Goal: Information Seeking & Learning: Learn about a topic

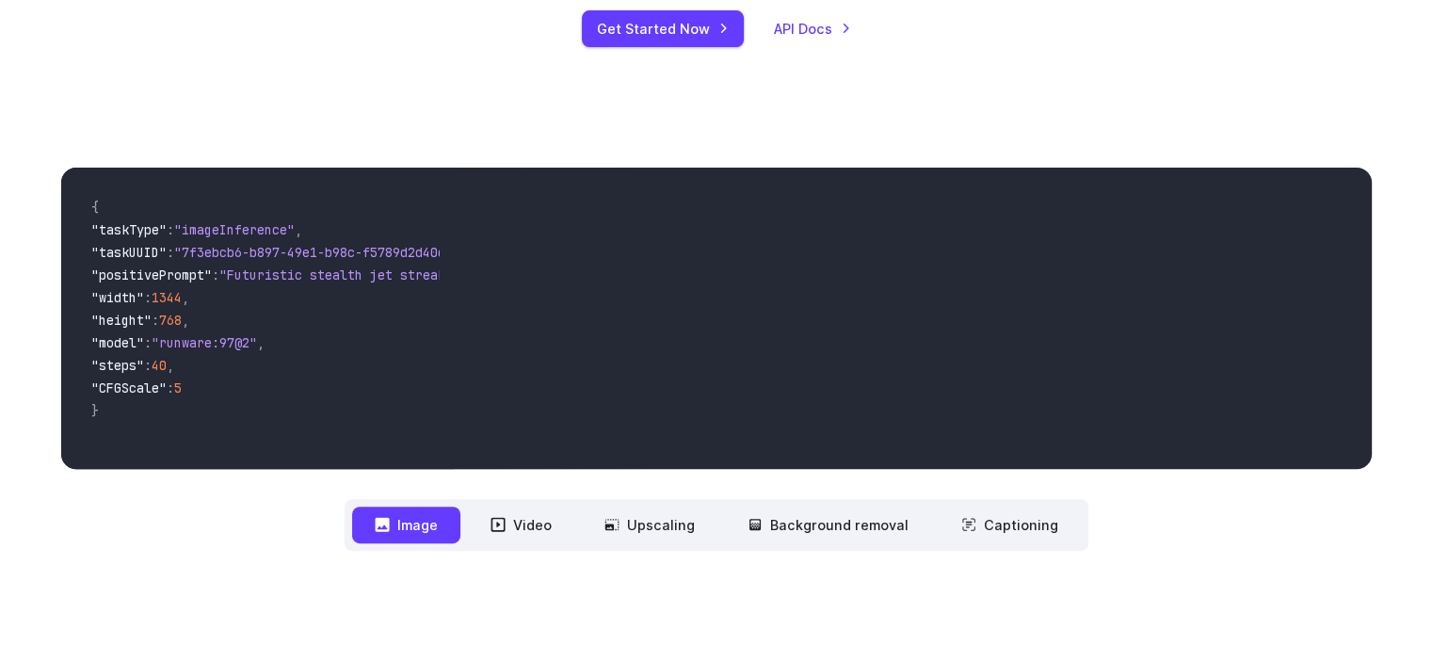
scroll to position [659, 0]
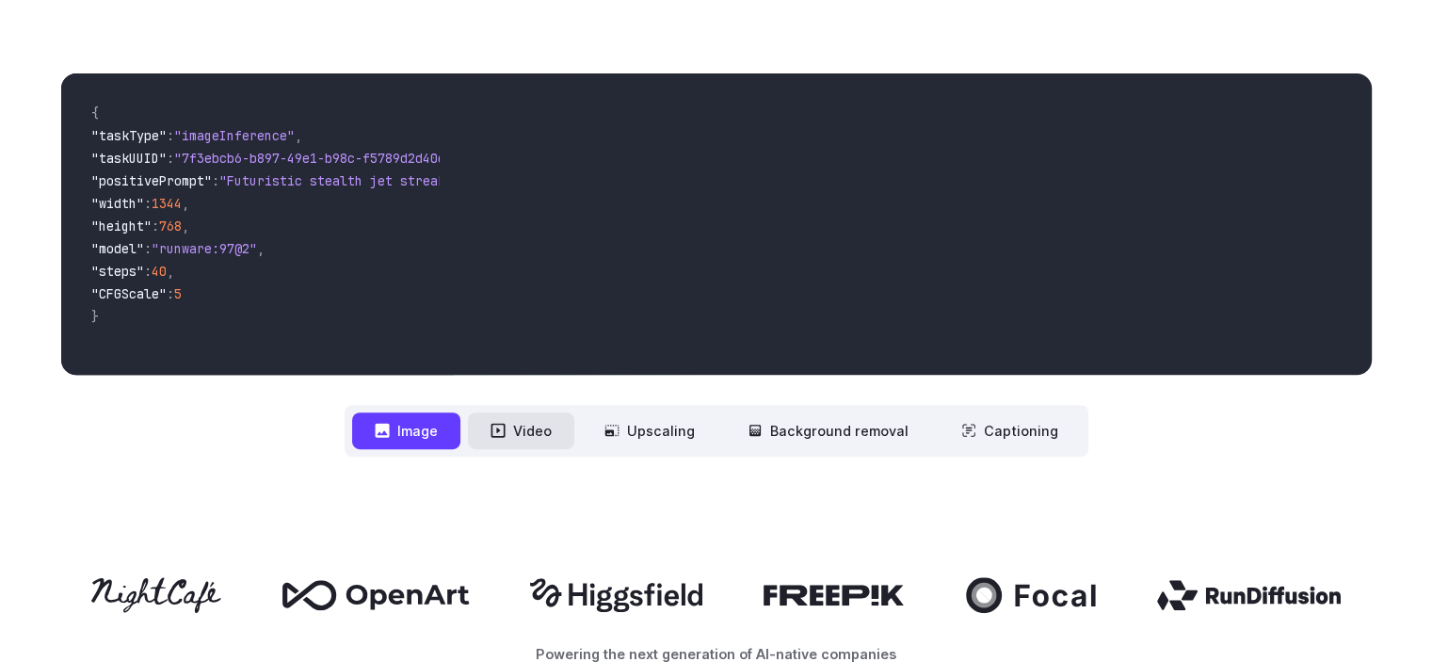
click at [505, 432] on icon at bounding box center [498, 431] width 14 height 14
click at [515, 436] on button "Video" at bounding box center [521, 430] width 106 height 37
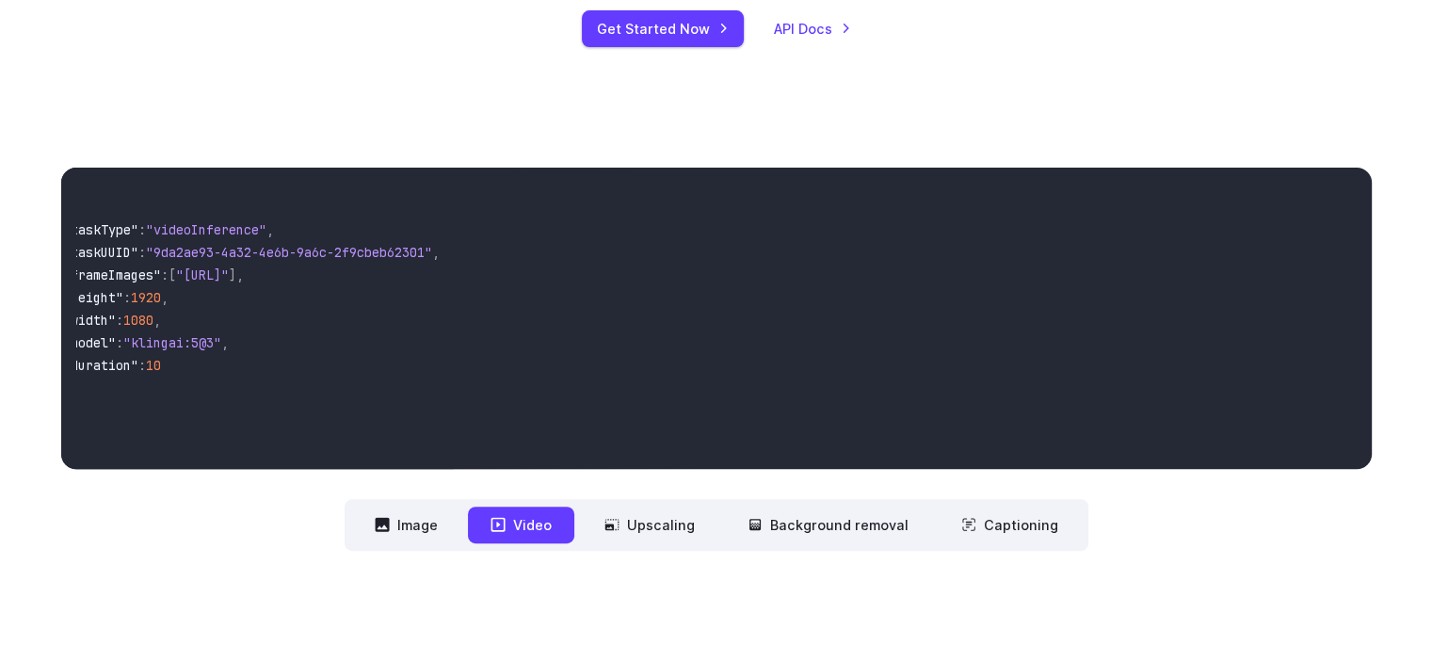
scroll to position [0, 0]
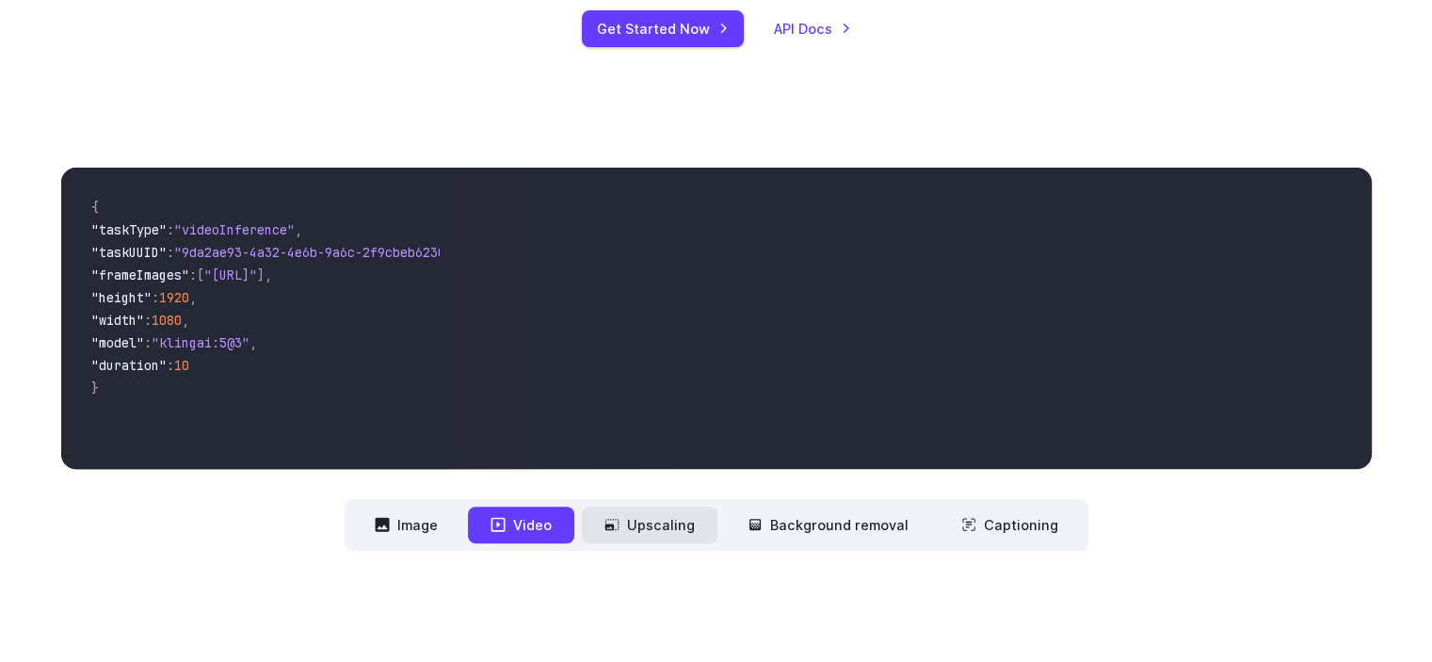
click at [618, 511] on button "Upscaling" at bounding box center [650, 525] width 136 height 37
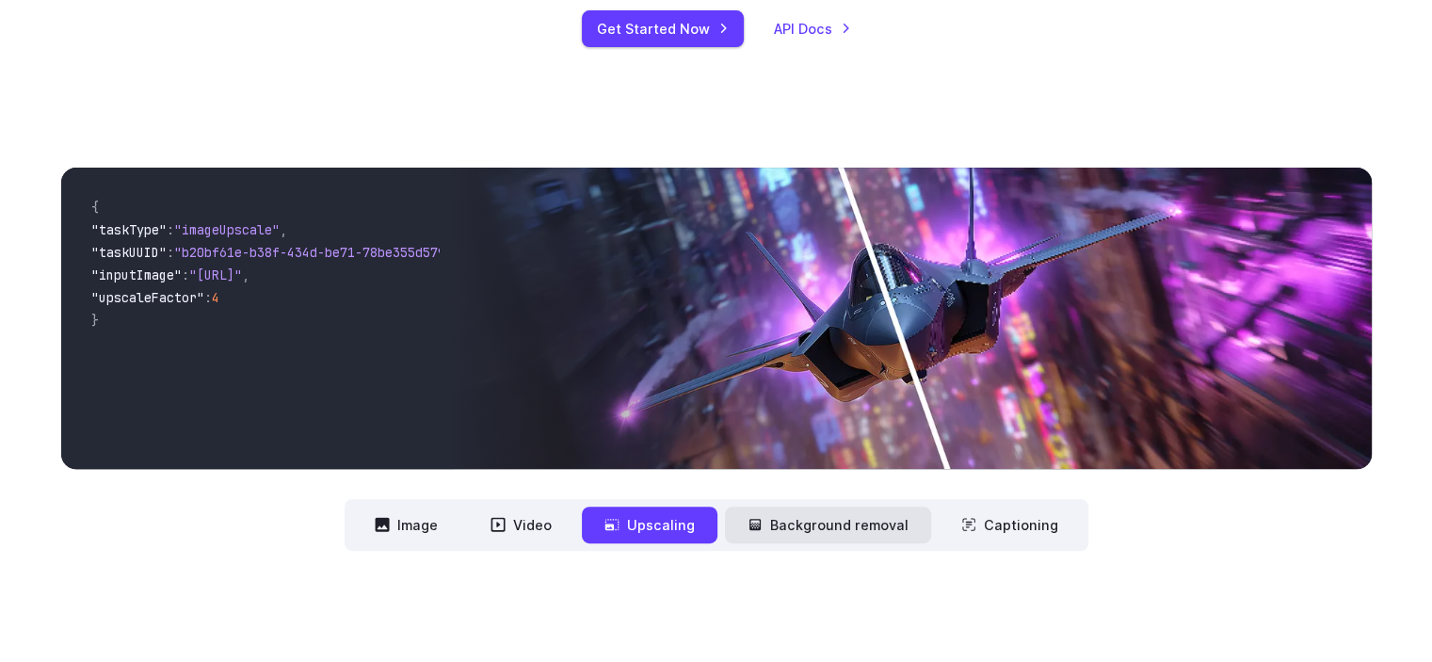
click at [873, 537] on button "Background removal" at bounding box center [828, 525] width 206 height 37
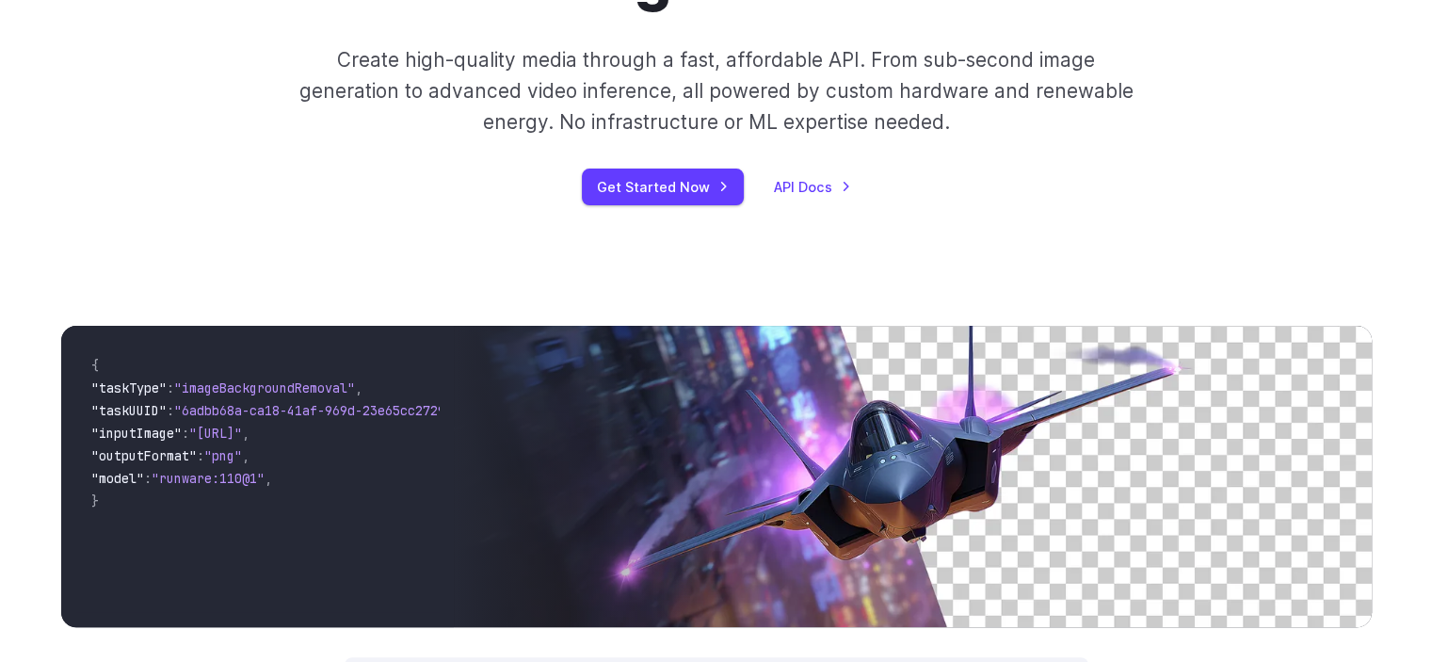
scroll to position [188, 0]
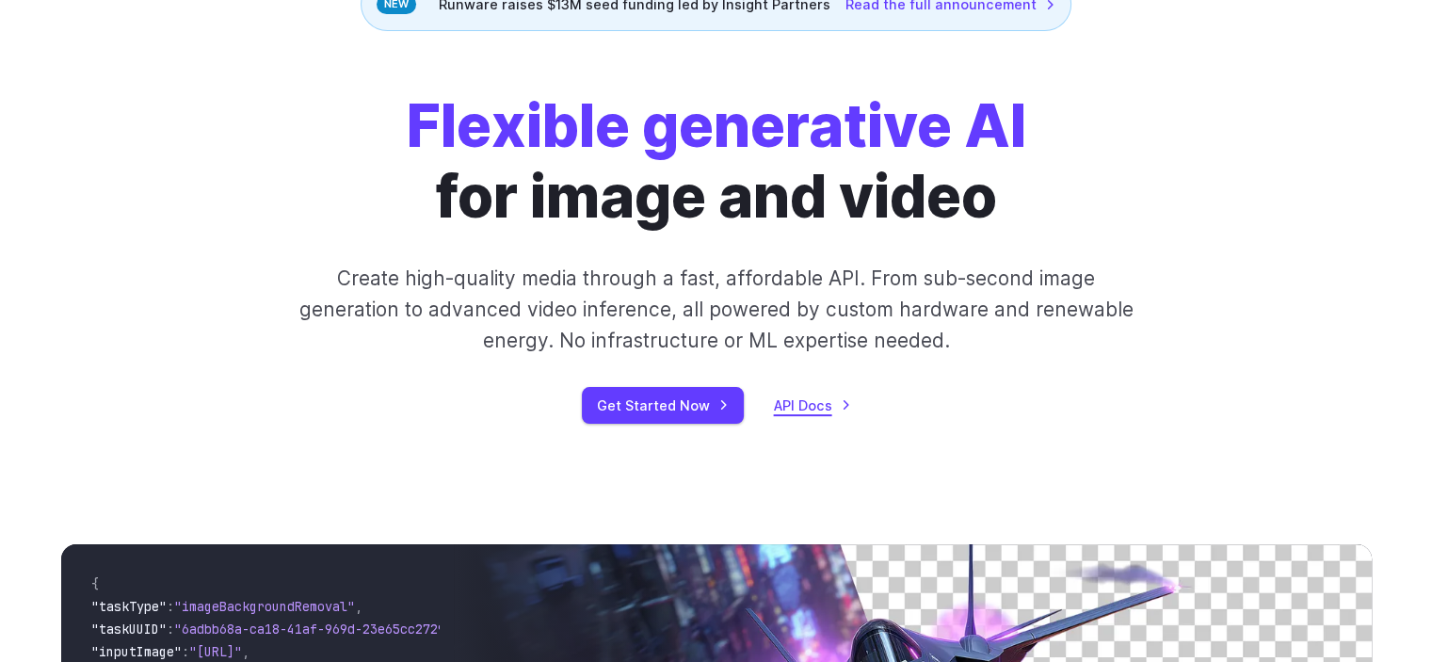
click at [787, 408] on link "API Docs" at bounding box center [812, 406] width 77 height 22
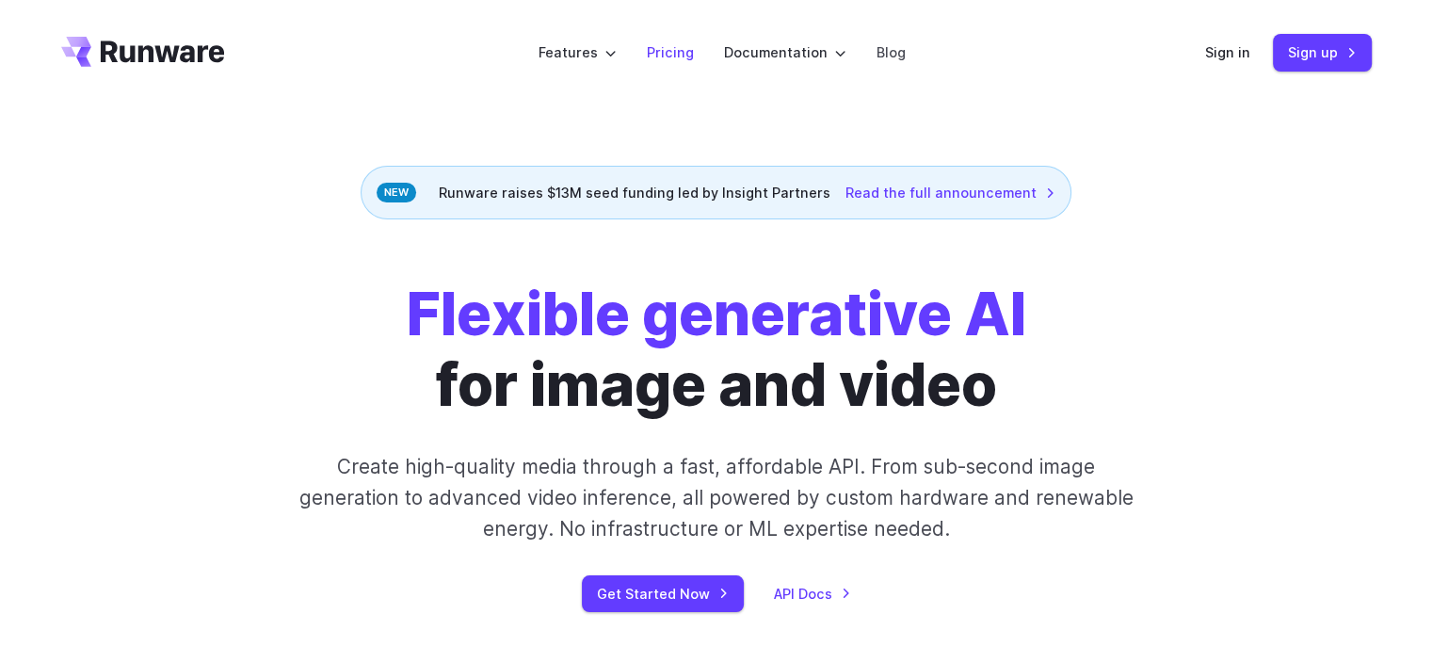
click at [656, 56] on link "Pricing" at bounding box center [670, 52] width 47 height 22
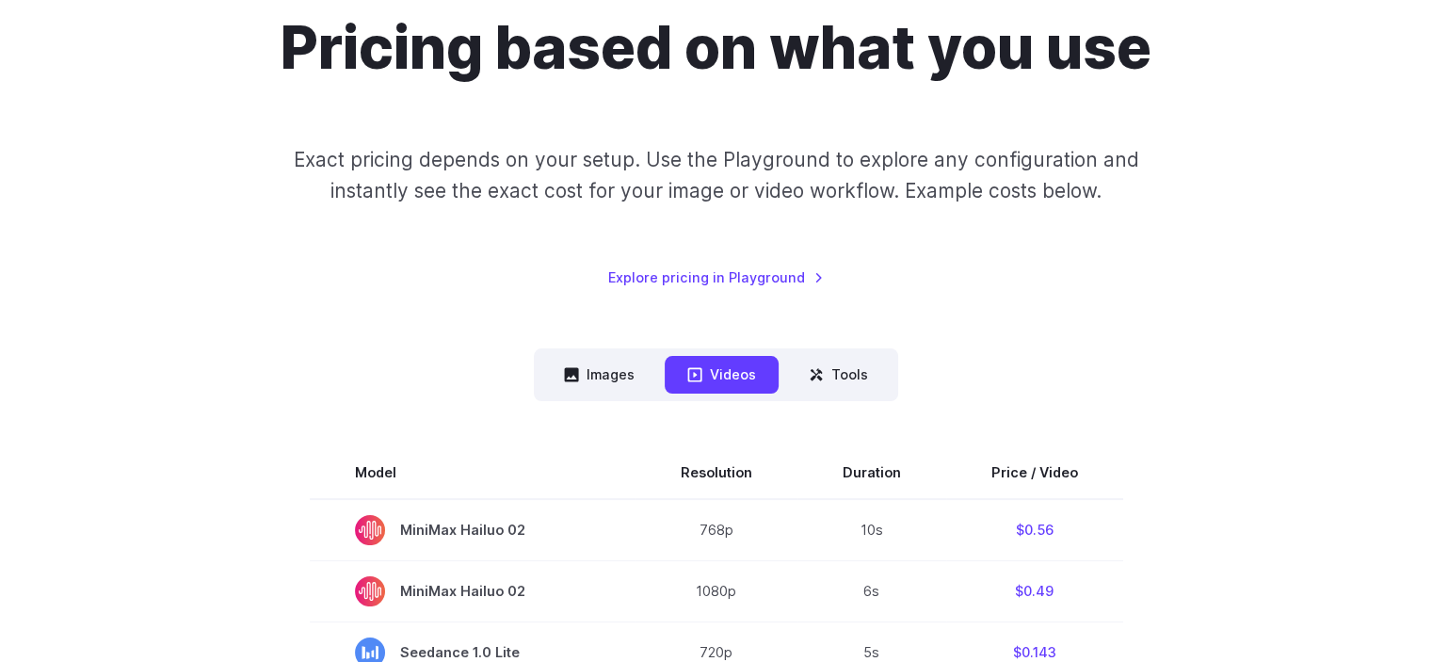
scroll to position [282, 0]
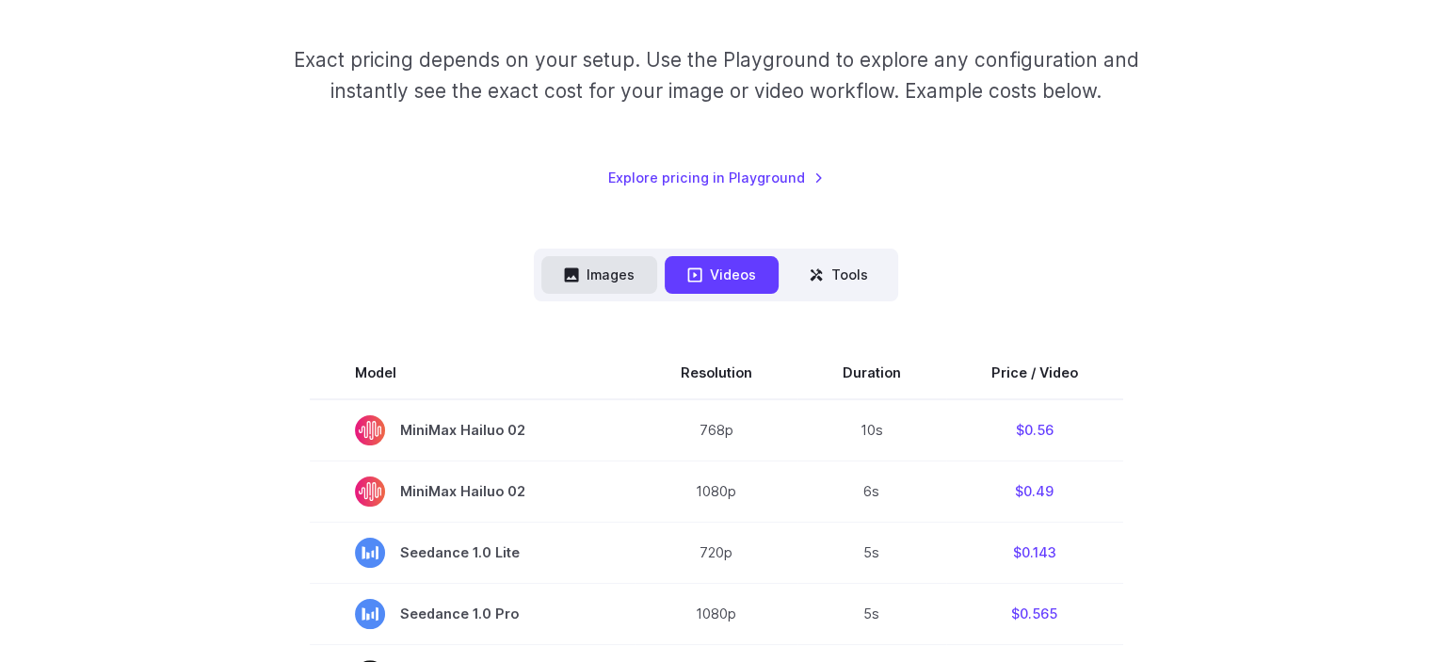
click at [614, 274] on button "Images" at bounding box center [599, 274] width 116 height 37
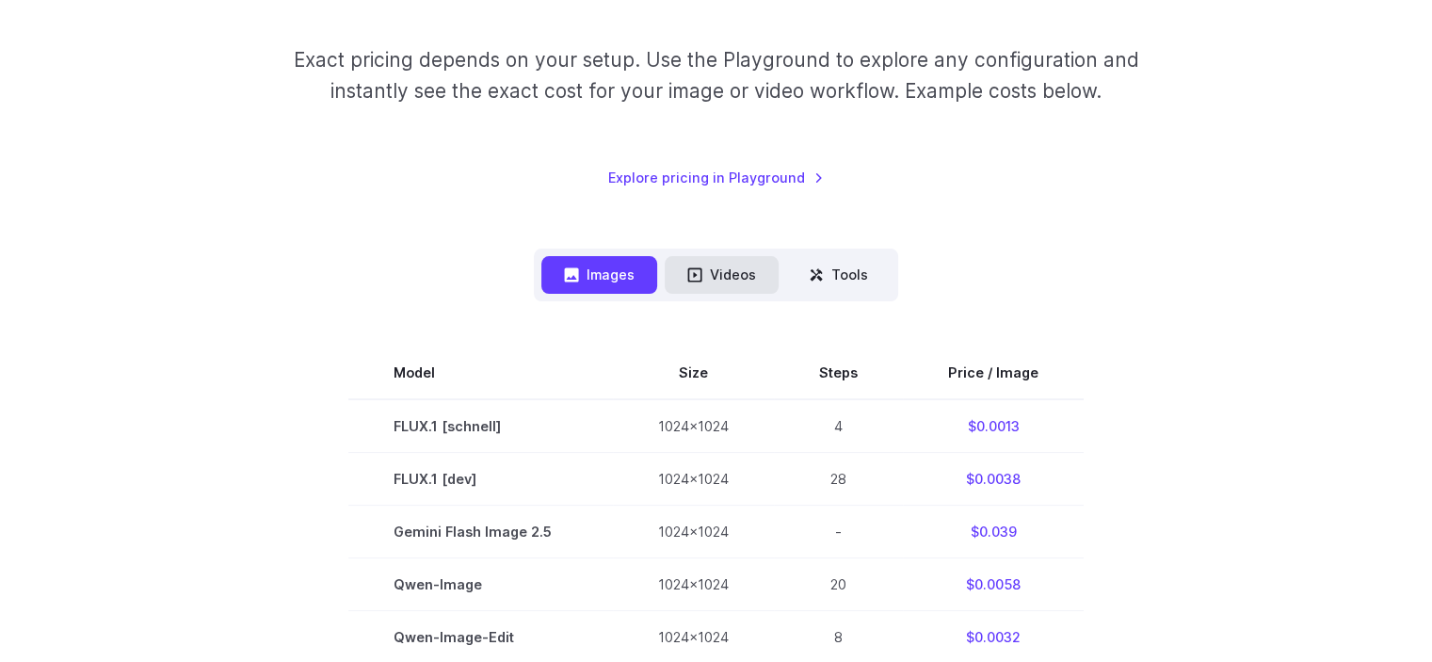
click at [697, 271] on icon at bounding box center [694, 274] width 15 height 15
click at [867, 278] on button "Tools" at bounding box center [838, 274] width 105 height 37
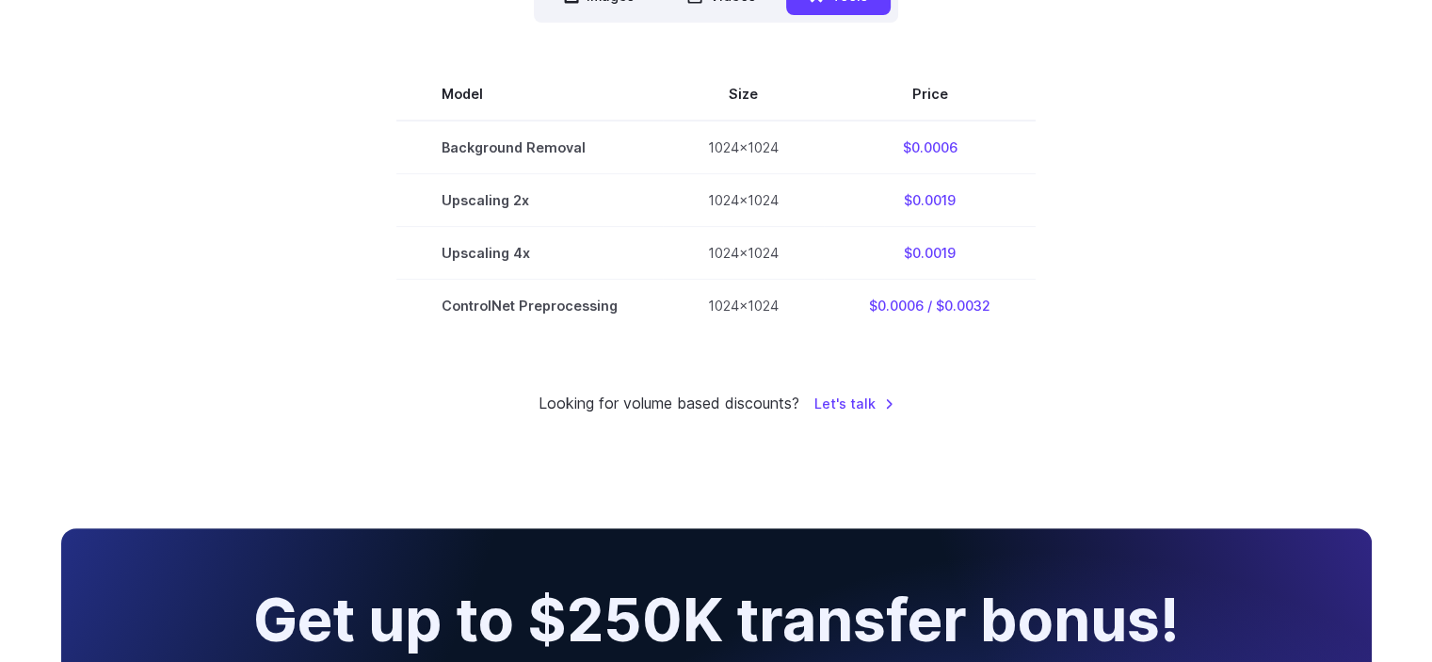
scroll to position [565, 0]
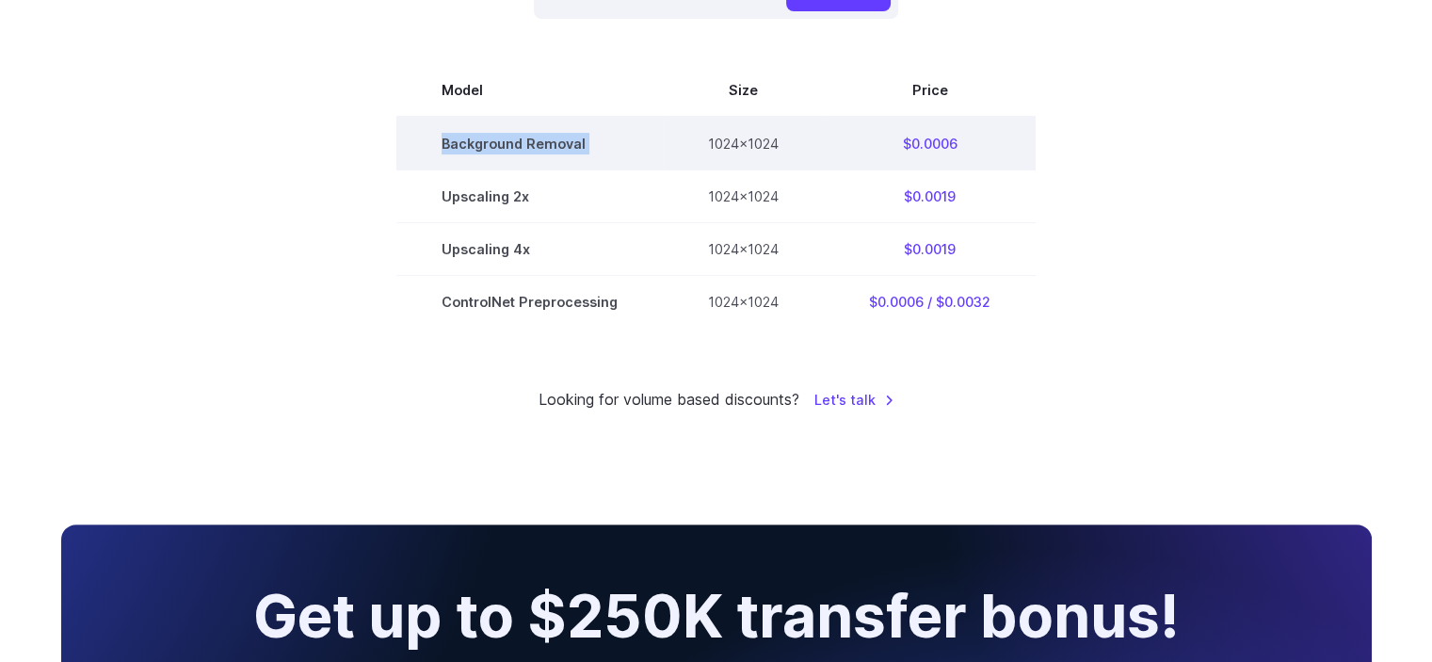
drag, startPoint x: 442, startPoint y: 151, endPoint x: 662, endPoint y: 157, distance: 220.4
click at [662, 157] on tr "Background Removal 1024x1024 $0.0006" at bounding box center [715, 144] width 639 height 54
drag, startPoint x: 968, startPoint y: 142, endPoint x: 907, endPoint y: 139, distance: 61.3
click at [907, 139] on td "$0.0006" at bounding box center [930, 144] width 212 height 54
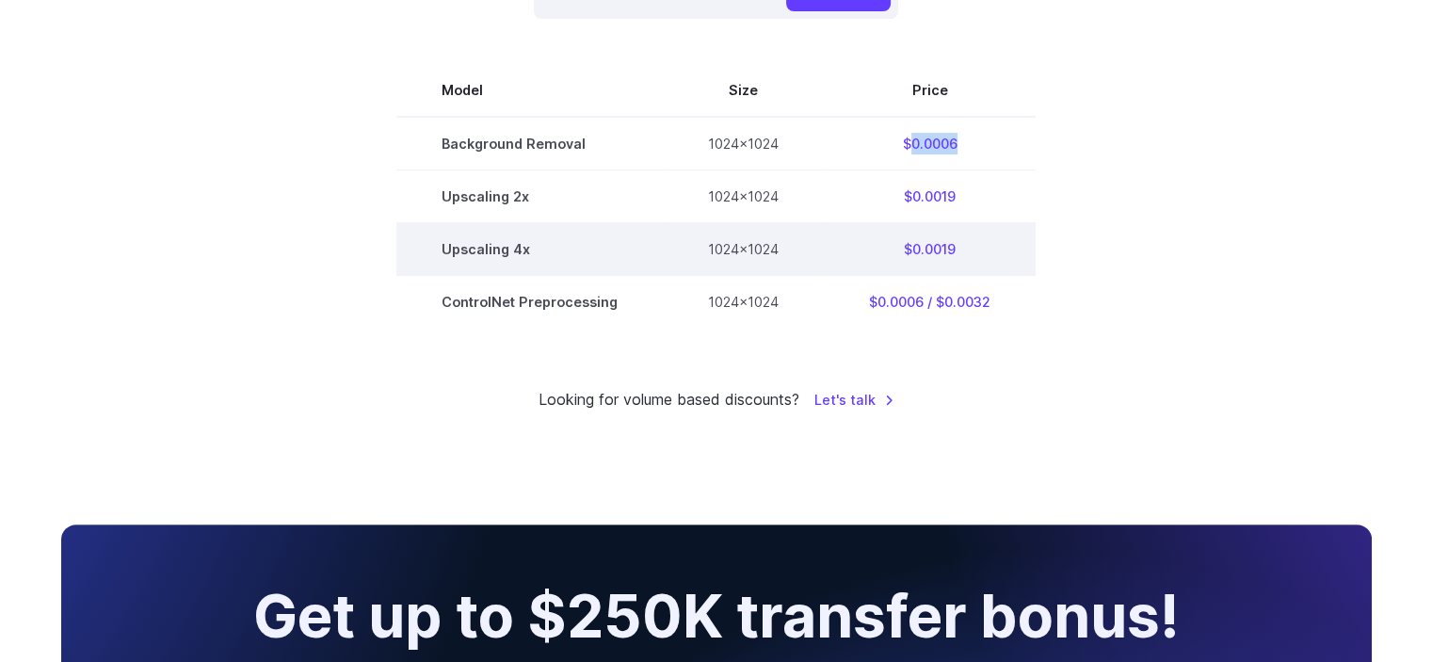
copy td "0.0006"
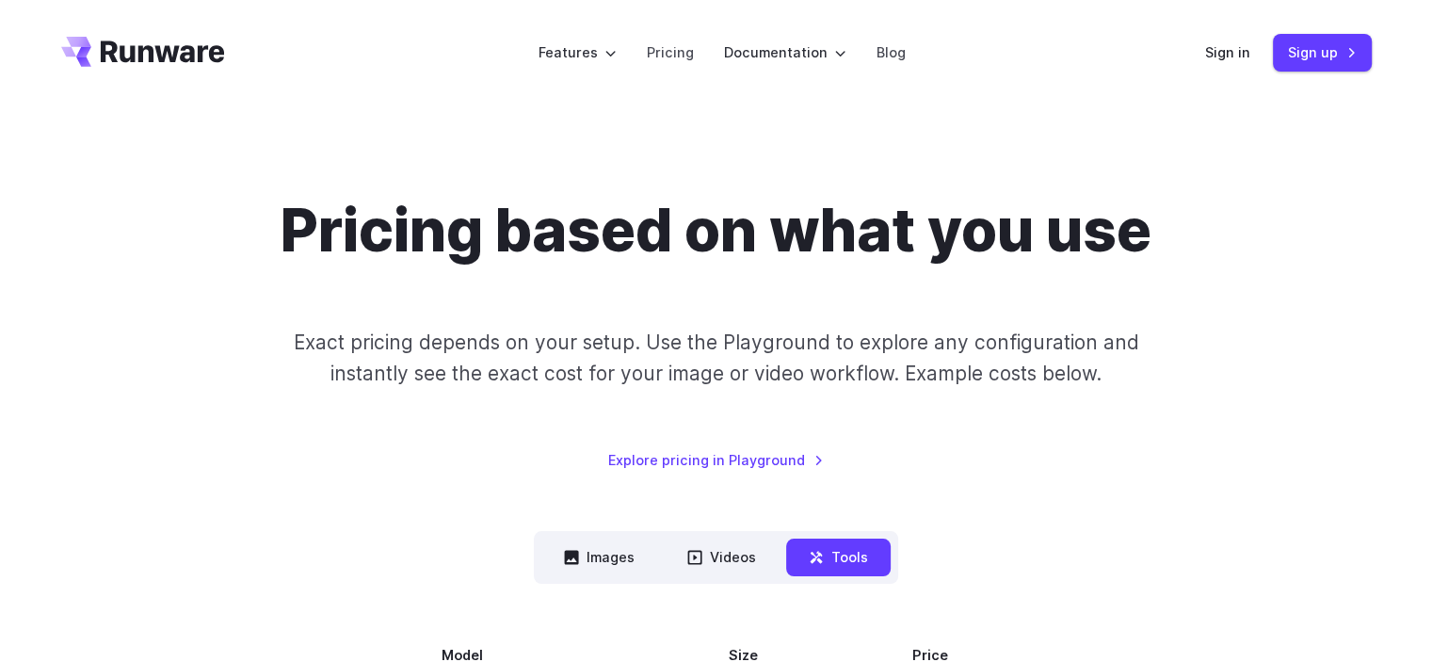
scroll to position [282, 0]
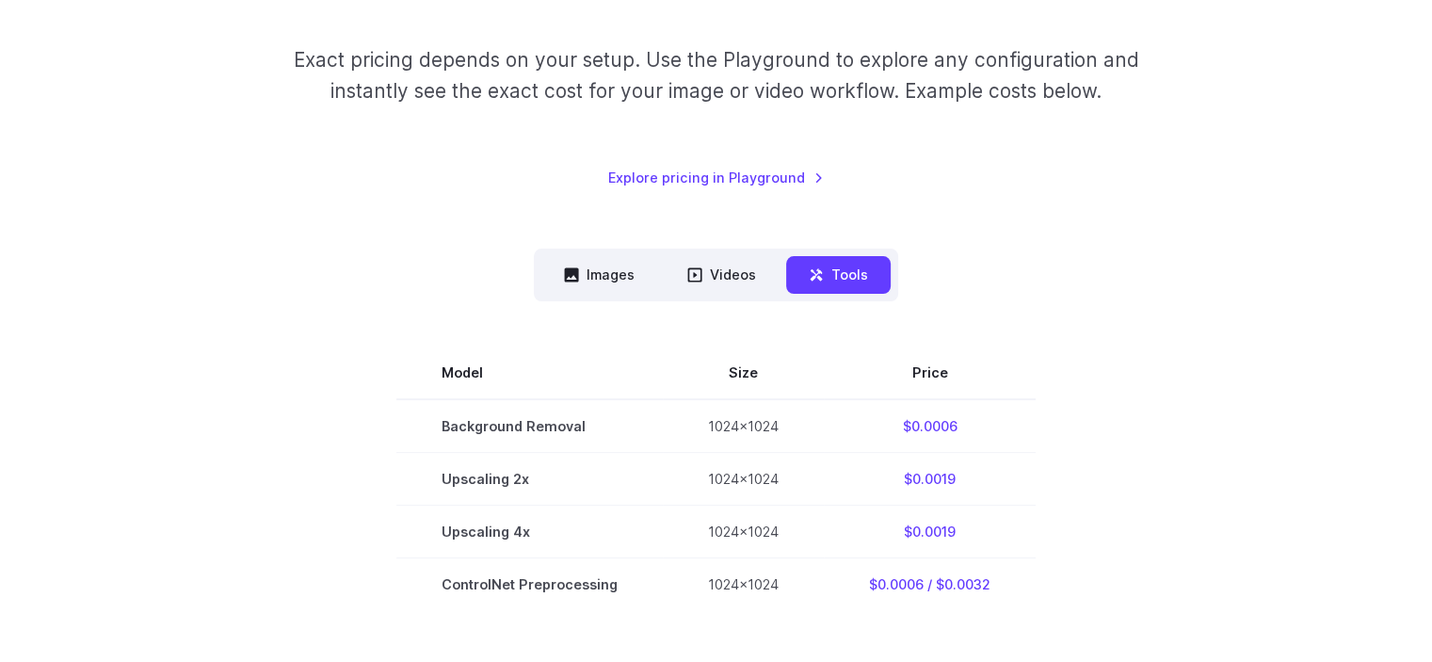
click at [1215, 429] on section "Model Size Price Background Removal 1024x1024 $0.0006 Upscaling 2x 1024x1024 $0…" at bounding box center [716, 479] width 1311 height 264
click at [754, 301] on div "Model Size Steps Price / Image FLUX.1 [schnell] 1024x1024 4 $0.0013 FLUX.1 [dev…" at bounding box center [716, 455] width 1311 height 309
click at [724, 282] on button "Videos" at bounding box center [722, 274] width 114 height 37
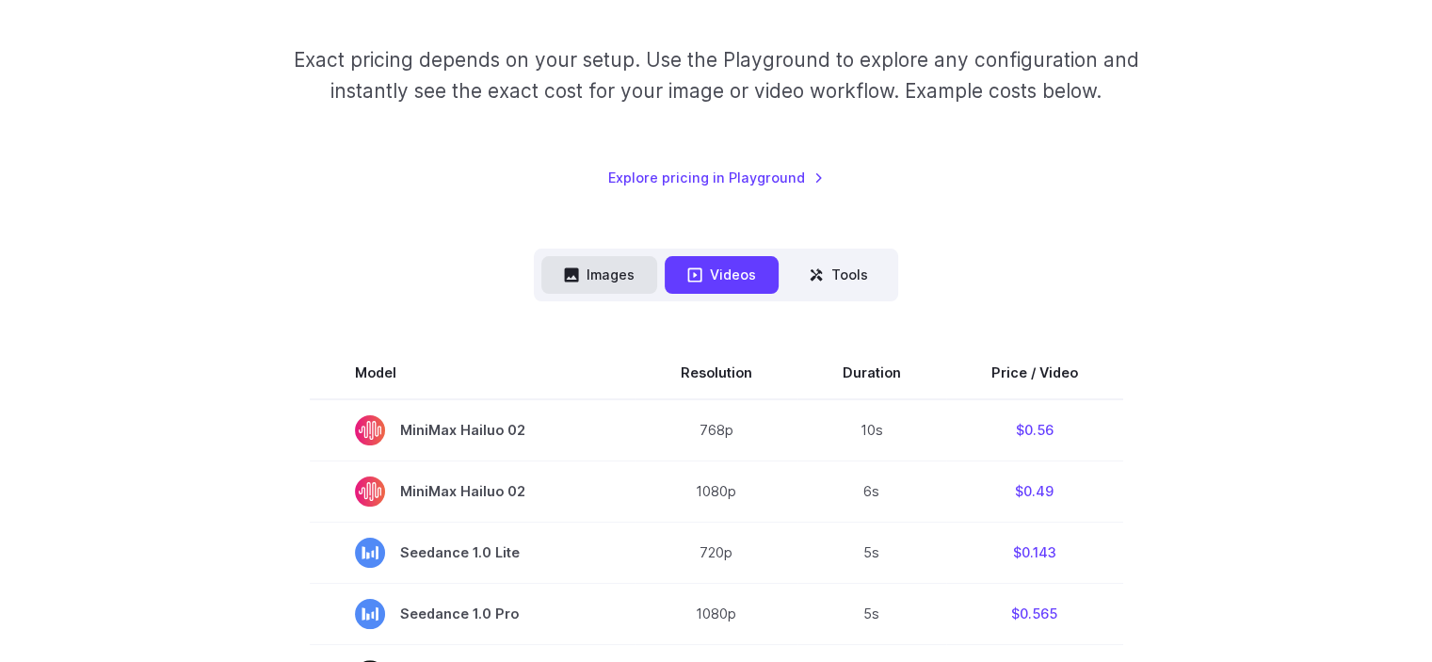
click at [563, 259] on button "Images" at bounding box center [599, 274] width 116 height 37
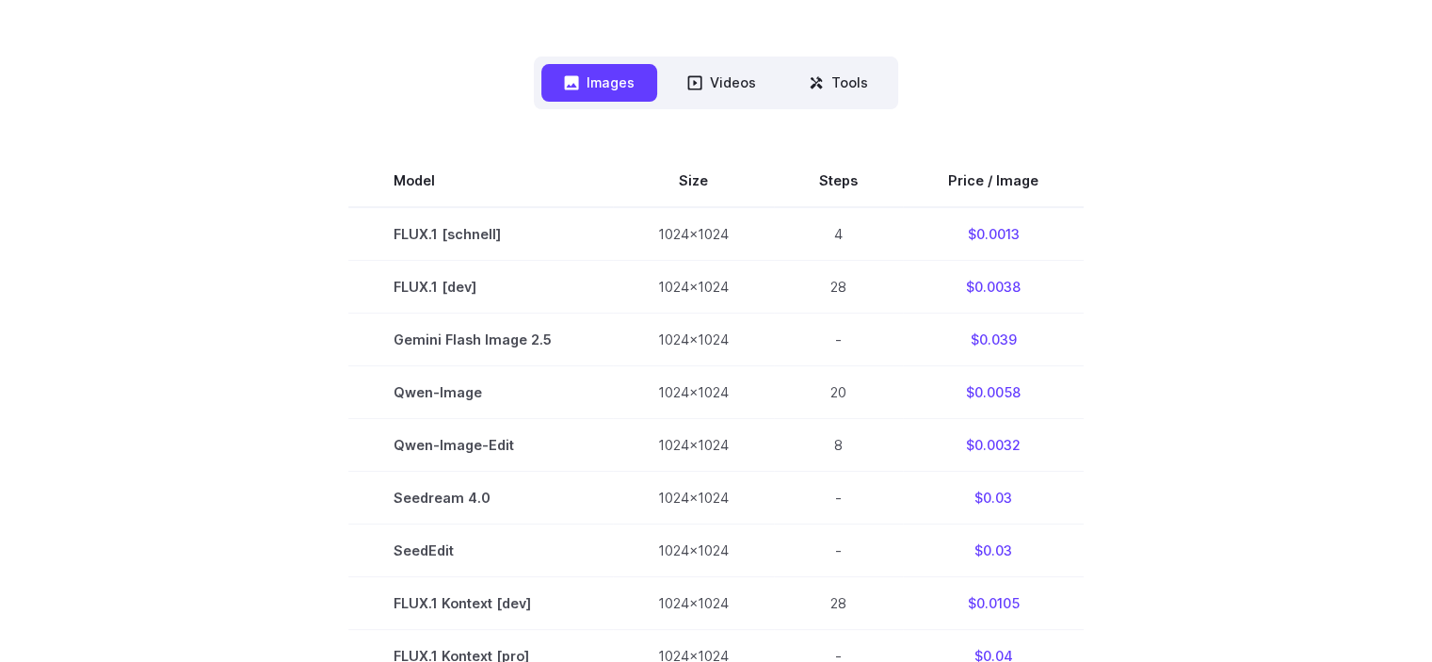
scroll to position [377, 0]
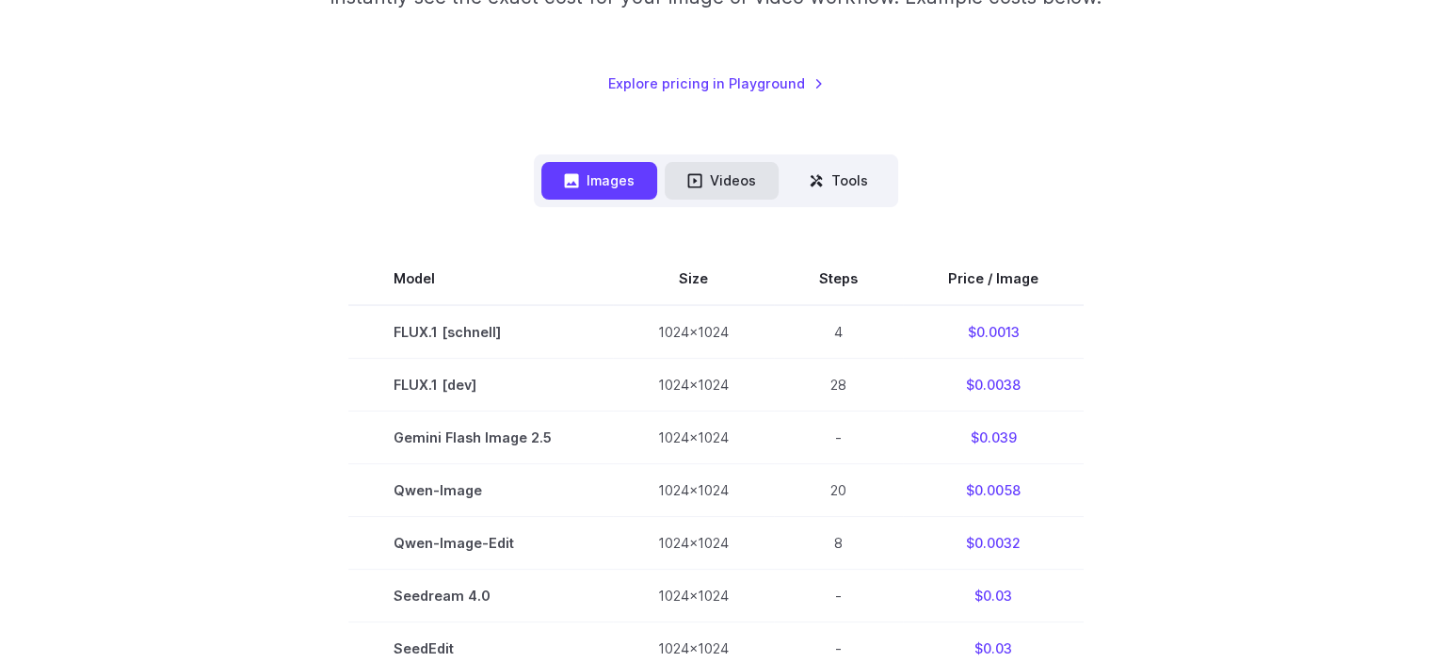
click at [702, 190] on button "Videos" at bounding box center [722, 180] width 114 height 37
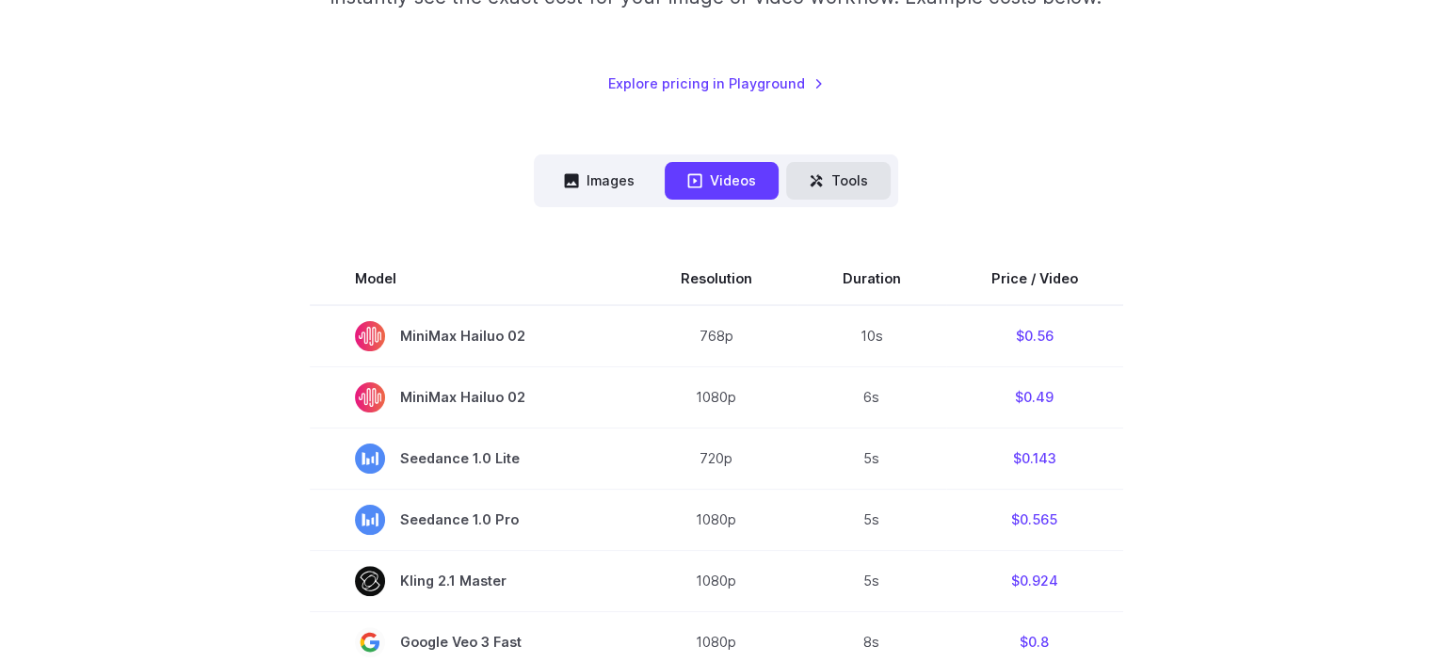
click at [814, 184] on icon at bounding box center [817, 180] width 12 height 12
click at [831, 178] on button "Tools" at bounding box center [838, 180] width 105 height 37
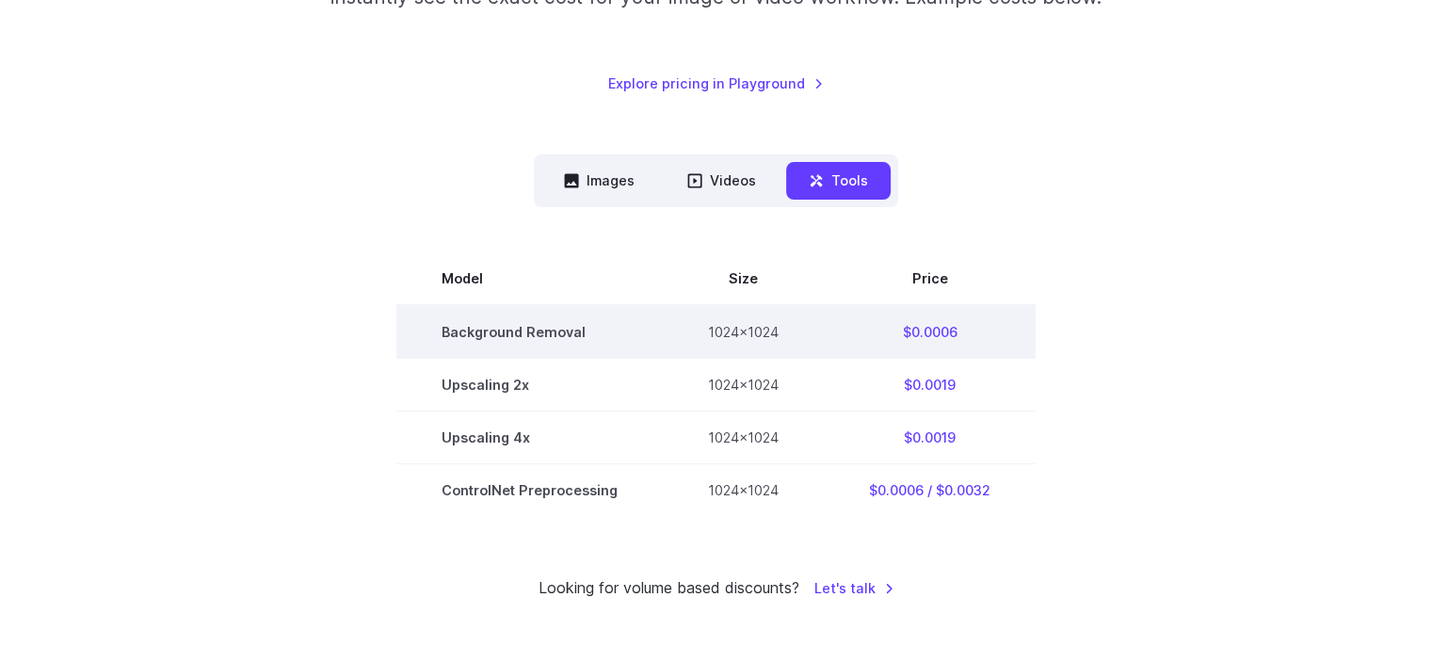
click at [521, 332] on td "Background Removal" at bounding box center [529, 332] width 266 height 54
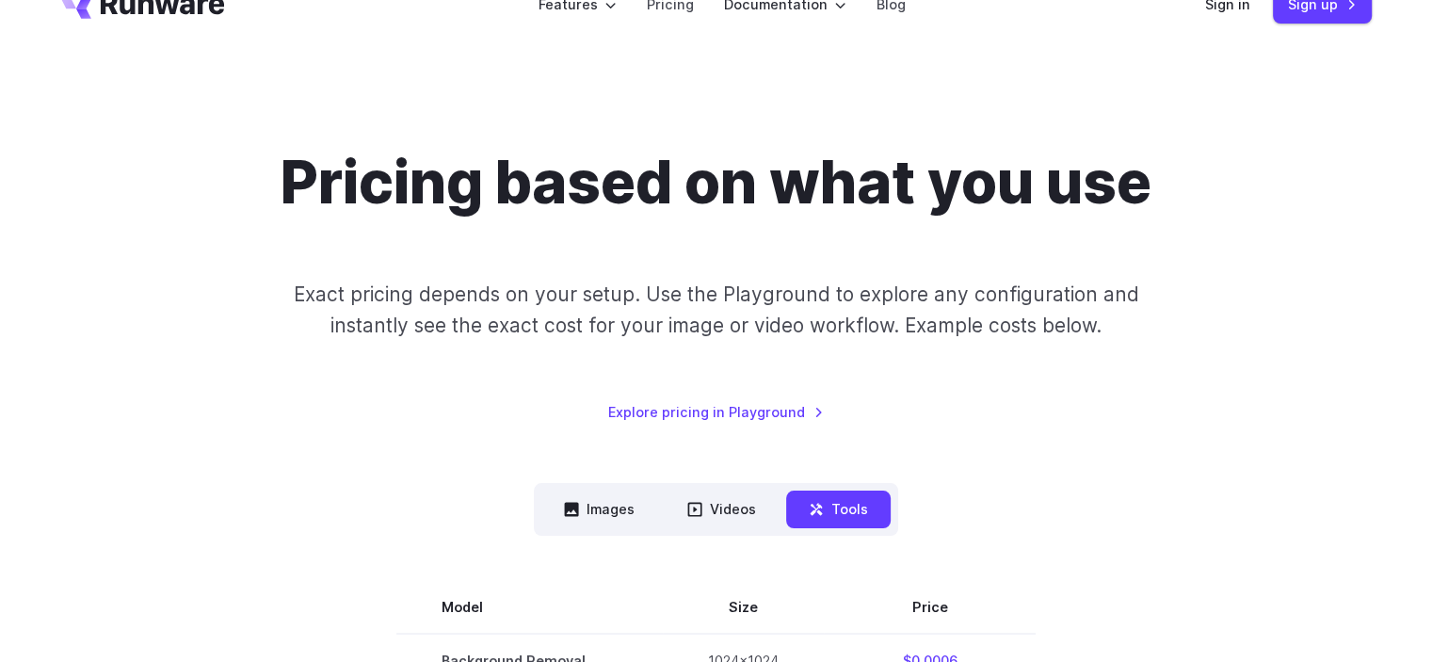
scroll to position [0, 0]
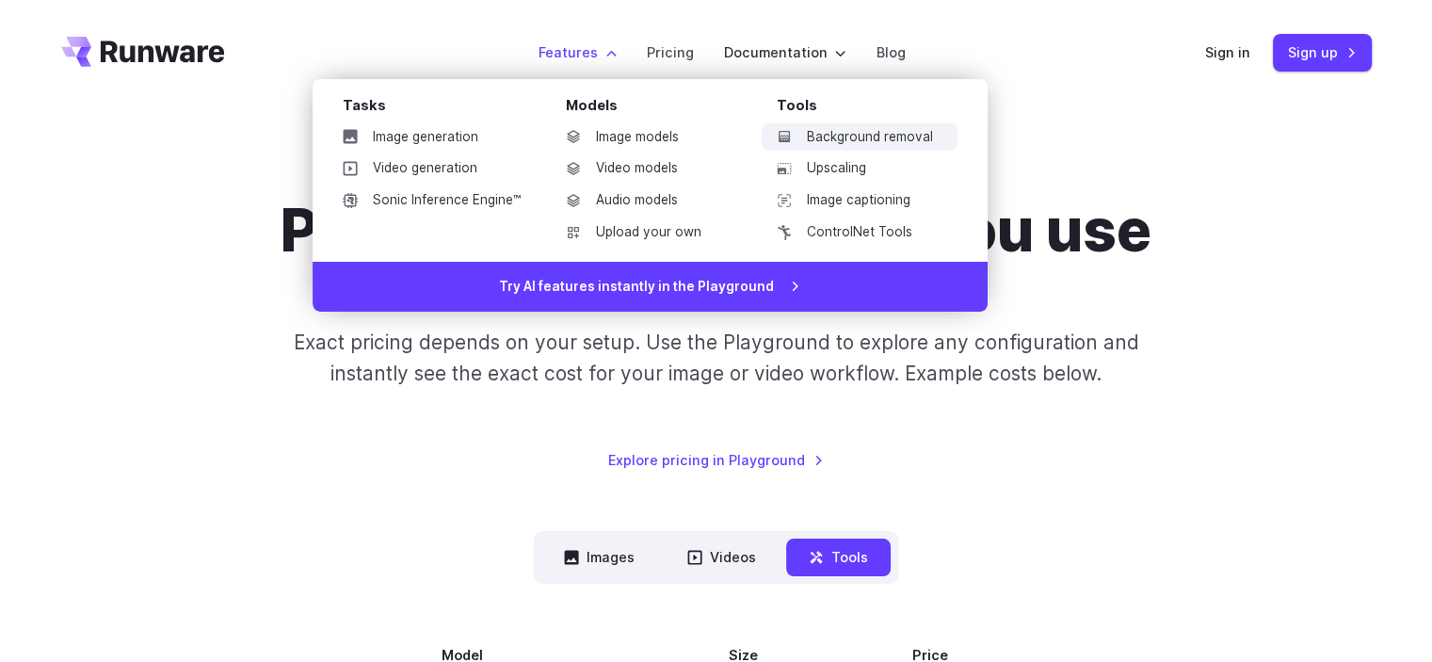
click at [910, 127] on link "Background removal" at bounding box center [860, 137] width 196 height 28
